Goal: Check status: Check status

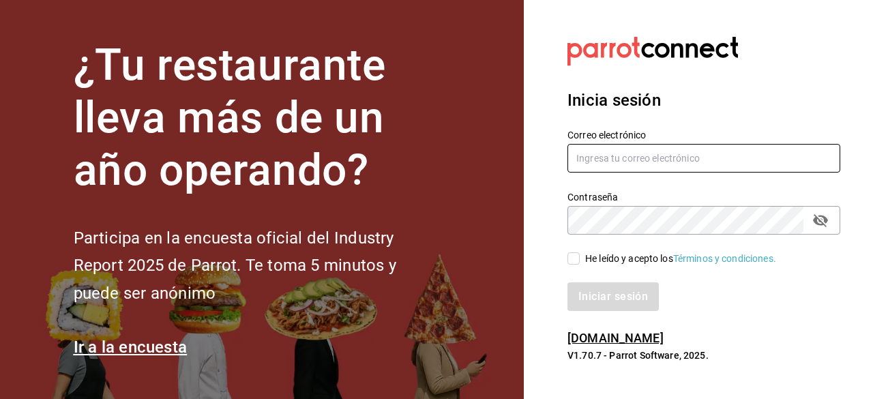
type input "contacto@nutricionavanzada.mx"
click at [572, 261] on input "He leído y acepto los Términos y condiciones." at bounding box center [574, 258] width 12 height 12
checkbox input "true"
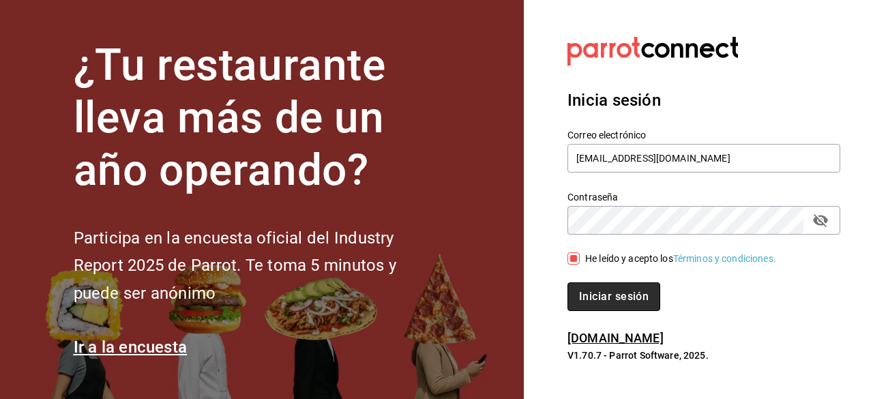
click at [589, 294] on button "Iniciar sesión" at bounding box center [614, 296] width 93 height 29
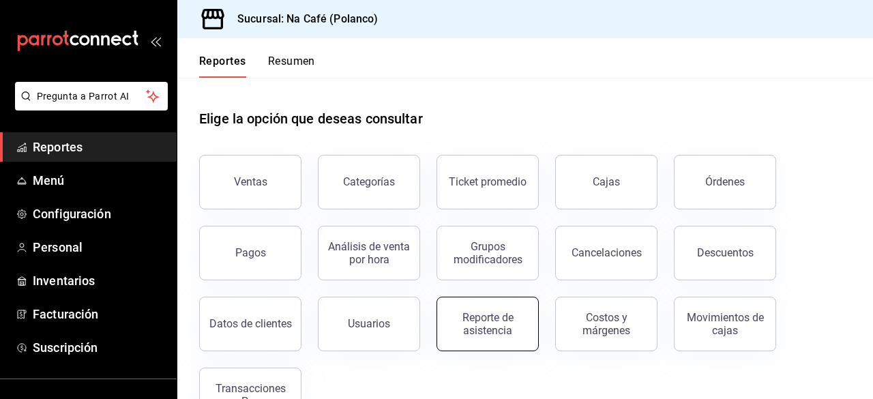
click at [503, 342] on button "Reporte de asistencia" at bounding box center [488, 324] width 102 height 55
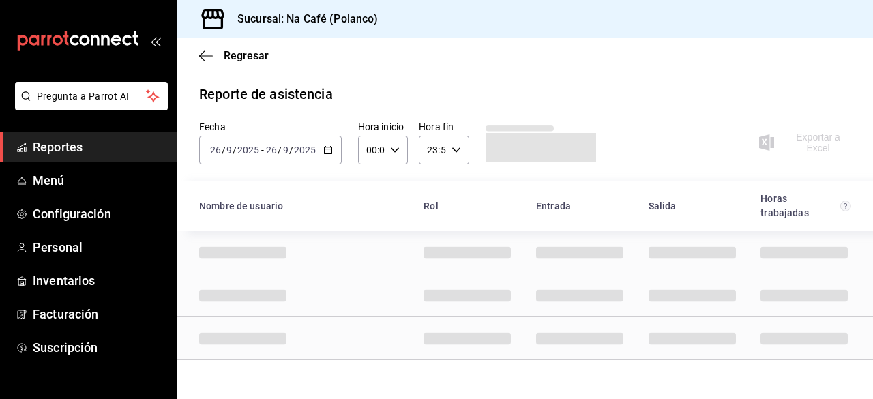
click at [321, 154] on div "[DATE] [DATE] - [DATE] [DATE]" at bounding box center [270, 150] width 143 height 29
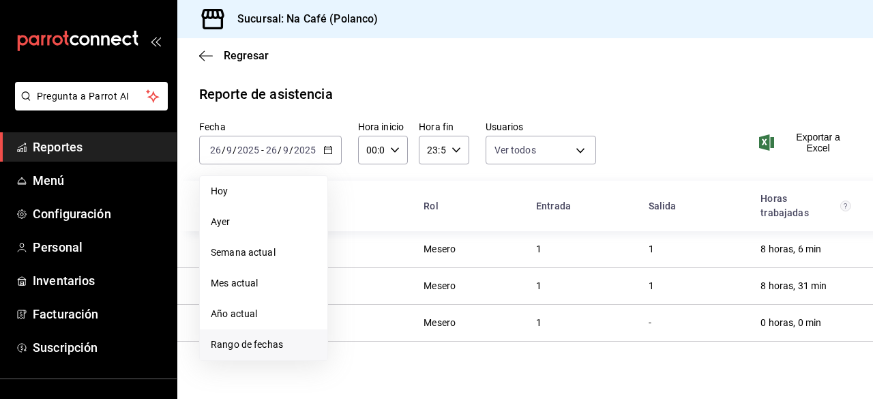
click at [229, 343] on span "Rango de fechas" at bounding box center [264, 345] width 106 height 14
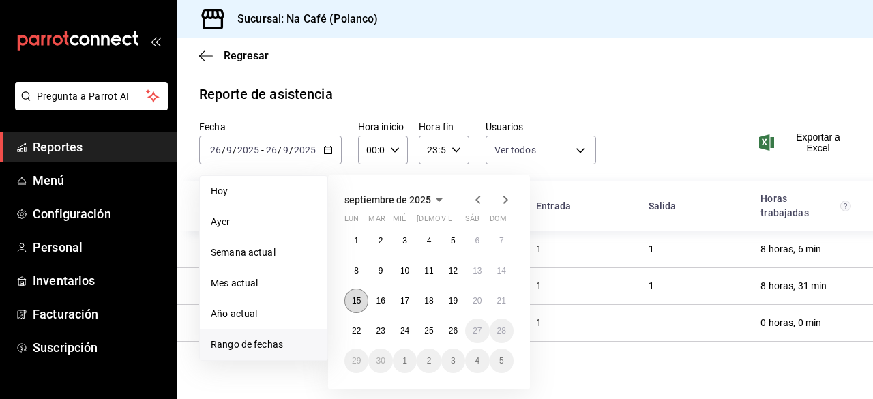
click at [360, 308] on button "15" at bounding box center [357, 301] width 24 height 25
click at [454, 332] on abbr "26" at bounding box center [453, 331] width 9 height 10
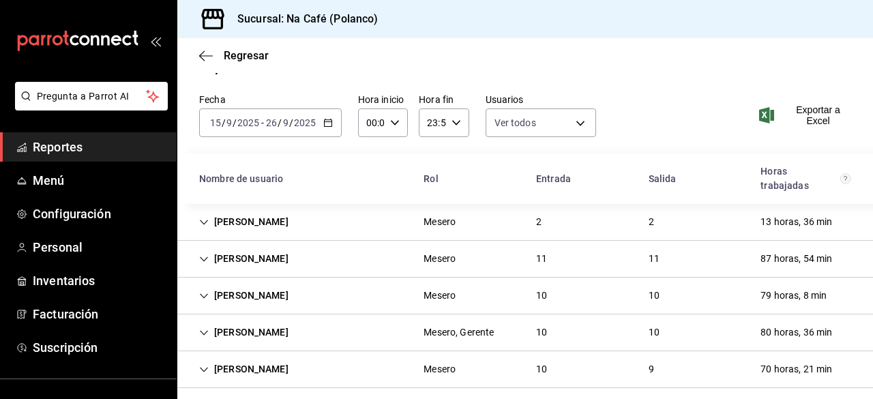
scroll to position [37, 0]
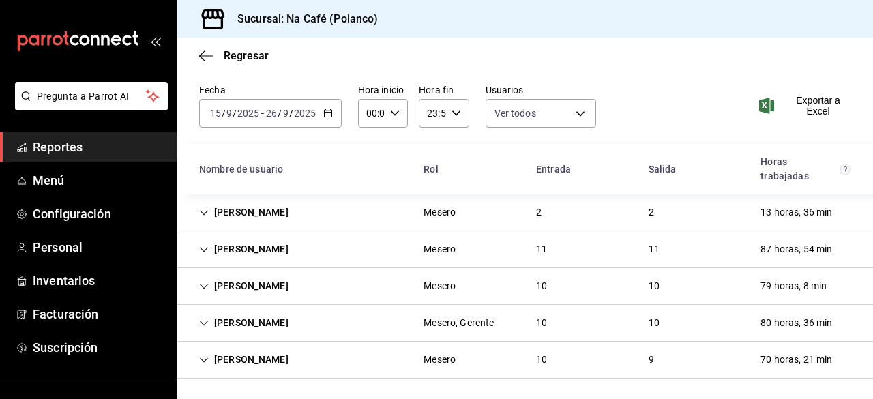
click at [454, 332] on div "Mesero, Gerente" at bounding box center [459, 322] width 92 height 25
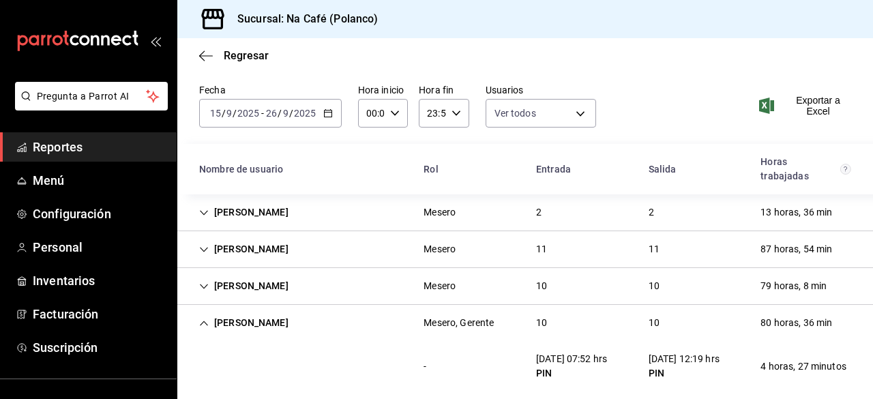
click at [203, 208] on icon "Cell" at bounding box center [204, 213] width 10 height 10
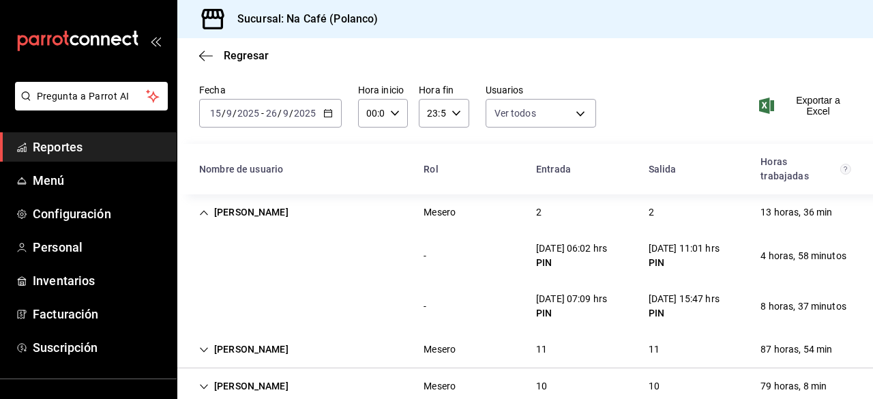
click at [203, 208] on icon "Cell" at bounding box center [204, 213] width 10 height 10
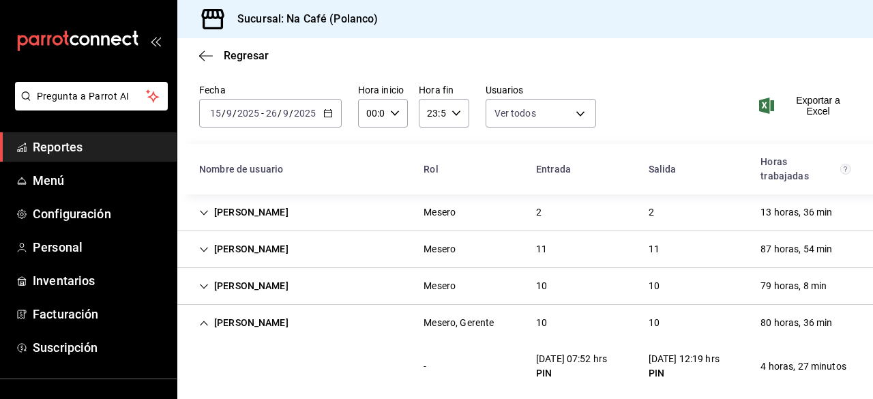
click at [207, 251] on icon "Cell" at bounding box center [204, 250] width 10 height 10
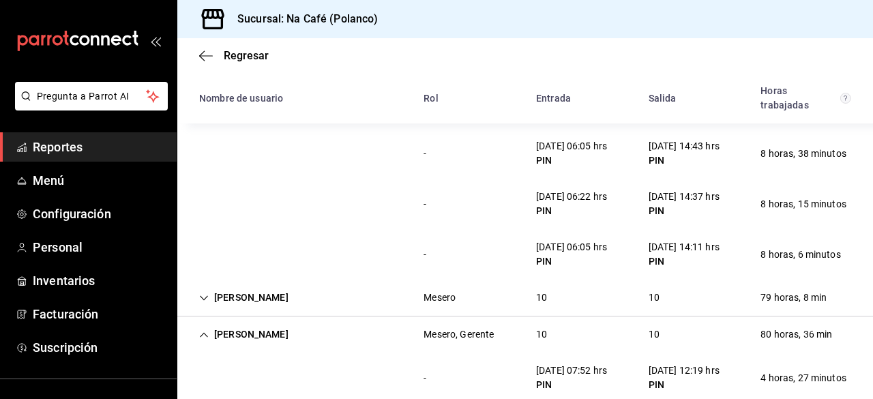
scroll to position [583, 0]
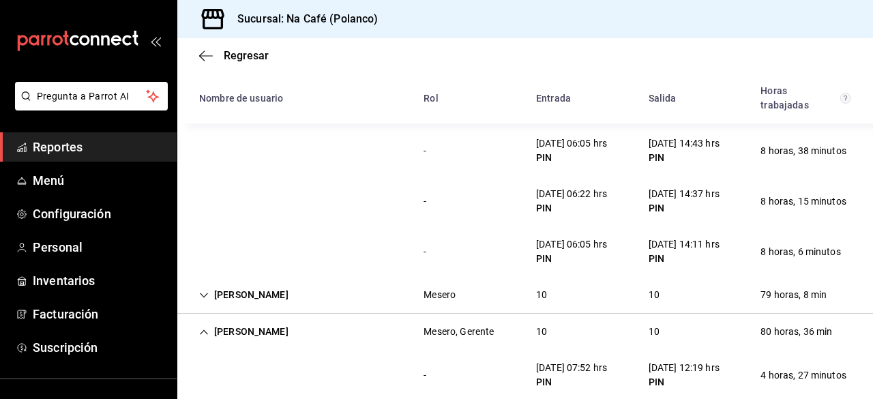
click at [215, 294] on div "[PERSON_NAME]" at bounding box center [243, 294] width 111 height 25
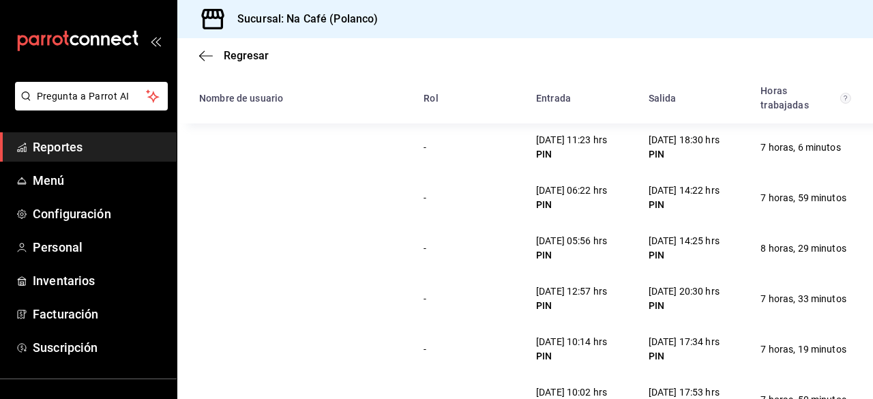
scroll to position [801, 0]
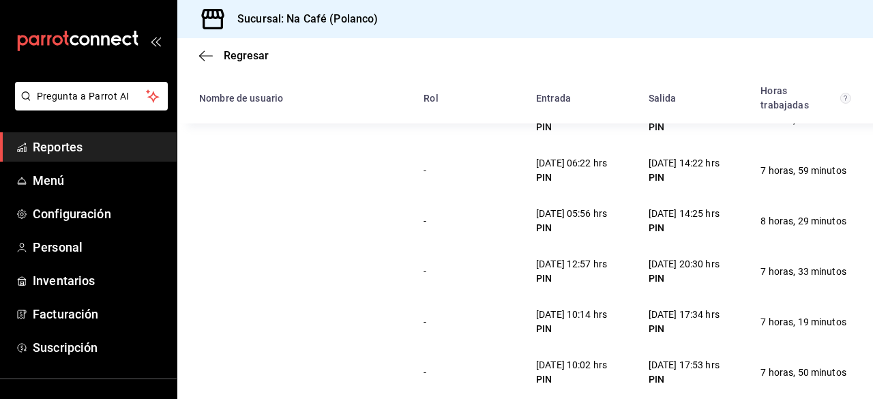
click at [590, 324] on div "PIN" at bounding box center [571, 329] width 71 height 14
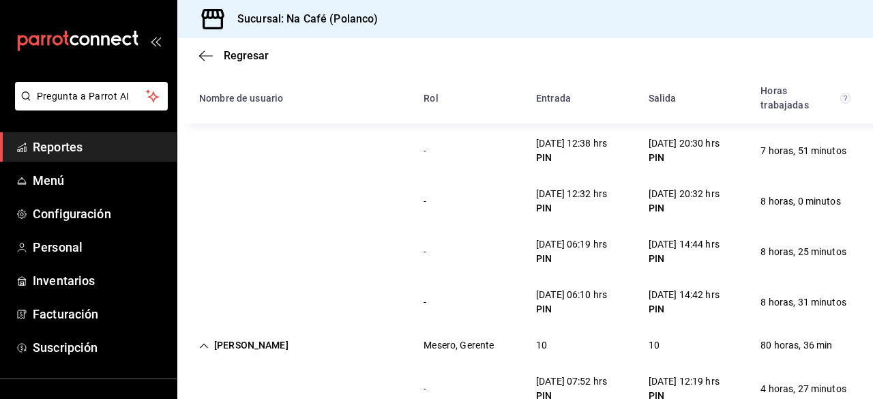
scroll to position [1074, 0]
click at [519, 269] on div "- [DATE] 06:19 hrs PIN [DATE] 14:44 hrs PIN 8 horas, 25 minutos" at bounding box center [525, 251] width 696 height 50
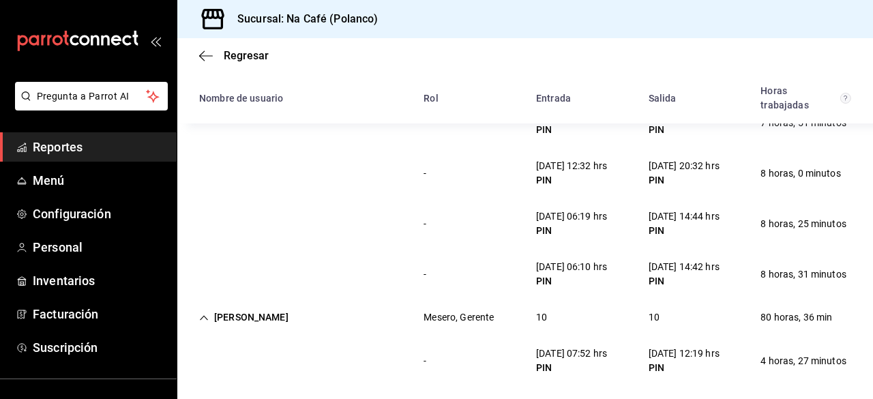
scroll to position [1128, 0]
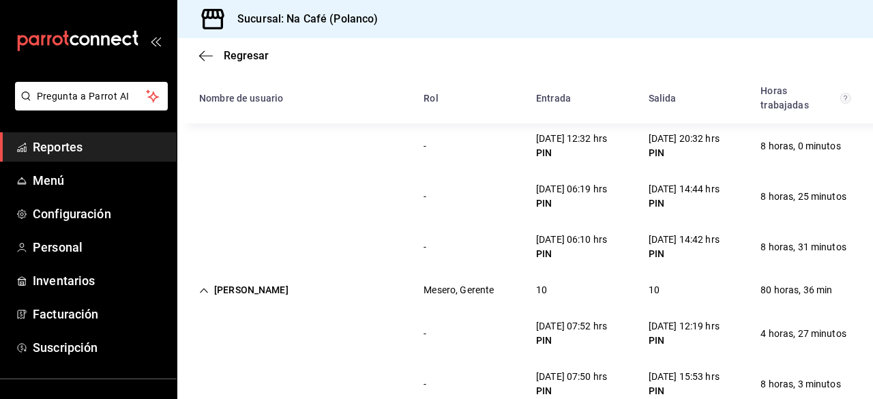
click at [411, 315] on div "- [DATE] 07:52 hrs PIN [DATE] 12:19 hrs PIN 4 horas, 27 minutos" at bounding box center [525, 333] width 696 height 50
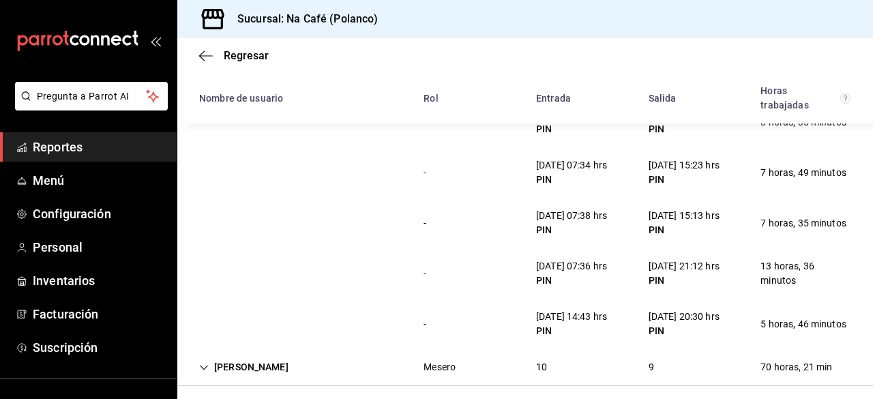
scroll to position [1601, 0]
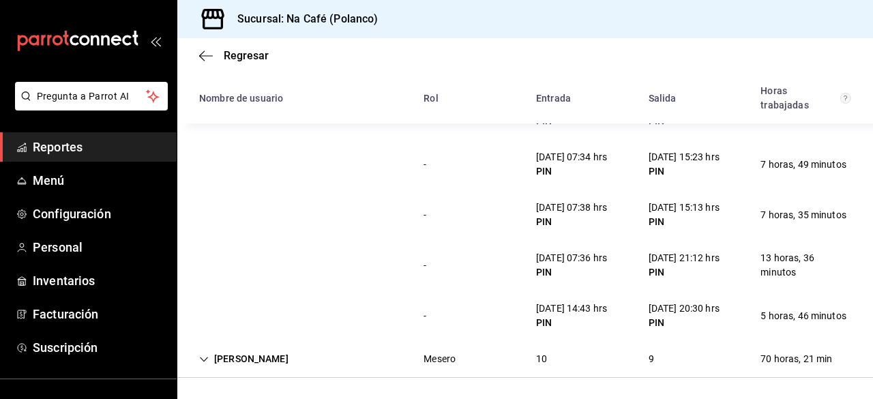
click at [203, 359] on icon "Cell" at bounding box center [204, 359] width 8 height 5
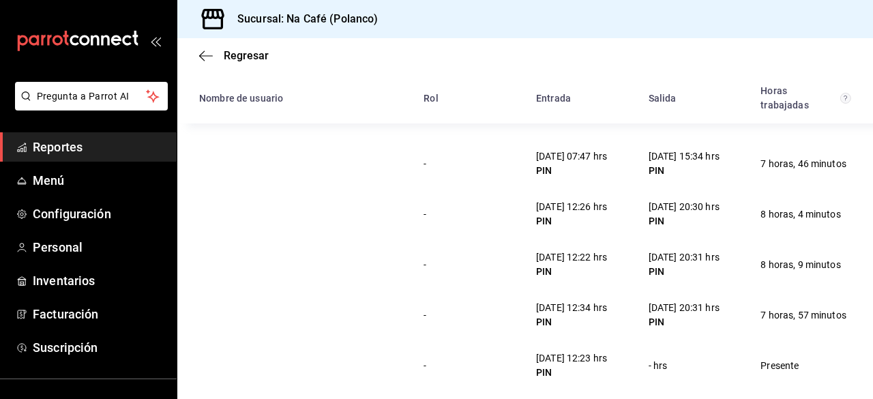
scroll to position [2105, 0]
